Goal: Information Seeking & Learning: Find specific fact

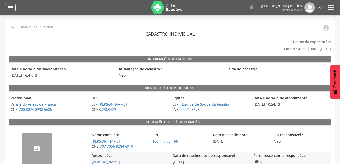
click at [13, 6] on icon "" at bounding box center [10, 8] width 6 height 6
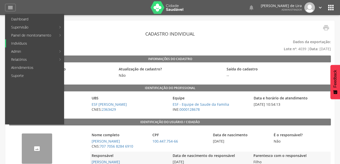
click at [21, 44] on link "Indivíduos" at bounding box center [35, 43] width 58 height 8
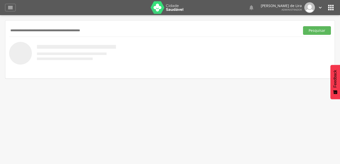
click at [44, 27] on input "text" at bounding box center [153, 30] width 289 height 9
type input "**********"
click at [324, 31] on button "Pesquisar" at bounding box center [317, 30] width 28 height 9
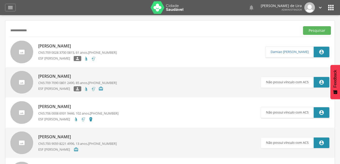
click at [55, 44] on p "Maria Soneide da Silva" at bounding box center [77, 46] width 78 height 6
type input "**********"
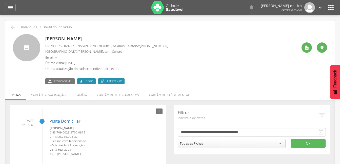
drag, startPoint x: 102, startPoint y: 37, endPoint x: 43, endPoint y: 40, distance: 59.0
click at [43, 40] on div "Maria Soneide da Silva CPF: 000.755.024-37 , CNS: 709 0028 3700 0815 , 61 anos,…" at bounding box center [170, 59] width 314 height 50
copy p "Maria Soneide da Silva"
drag, startPoint x: 76, startPoint y: 47, endPoint x: 52, endPoint y: 47, distance: 24.3
click at [52, 47] on p "CPF: 000.755.024-37 , CNS: 709 0028 3700 0815 , 61 anos, Telefone: (83) 99675-1…" at bounding box center [106, 46] width 123 height 5
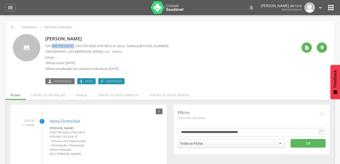
copy p "000.755.024-37"
drag, startPoint x: 117, startPoint y: 45, endPoint x: 88, endPoint y: 46, distance: 28.6
click at [88, 46] on span "709 0028 3700 0815" at bounding box center [96, 46] width 29 height 5
drag, startPoint x: 88, startPoint y: 46, endPoint x: 114, endPoint y: 37, distance: 27.1
click at [114, 37] on p "Maria Soneide da Silva" at bounding box center [106, 39] width 123 height 7
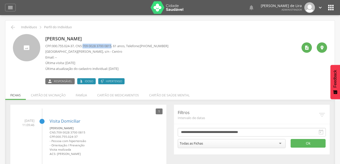
drag, startPoint x: 117, startPoint y: 46, endPoint x: 87, endPoint y: 46, distance: 29.9
click at [87, 46] on span "709 0028 3700 0815" at bounding box center [96, 46] width 29 height 5
copy span "709 0028 3700 0815"
drag, startPoint x: 79, startPoint y: 51, endPoint x: 52, endPoint y: 52, distance: 26.8
click at [52, 52] on p "Rua Lindalva de Sousa, s/n - Centro" at bounding box center [106, 51] width 123 height 5
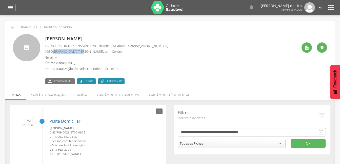
copy p "Lindalva de Sousa"
